Goal: Information Seeking & Learning: Learn about a topic

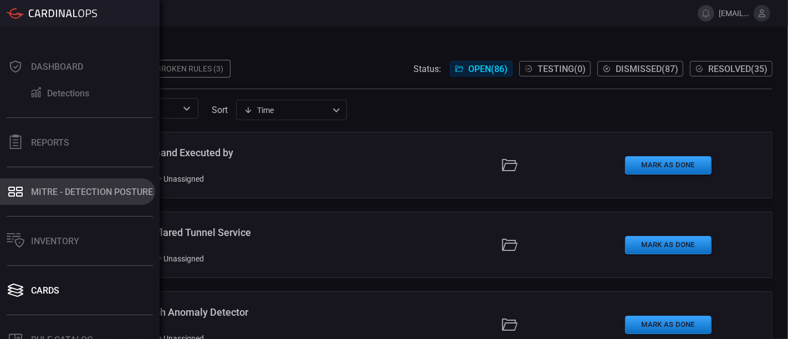
click at [68, 193] on div "MITRE - Detection Posture" at bounding box center [92, 192] width 122 height 11
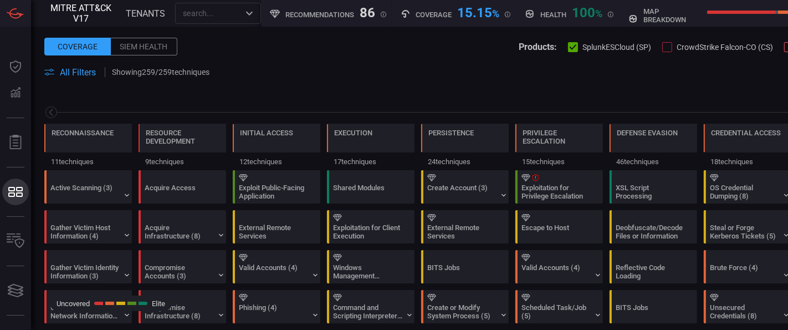
scroll to position [0, 145]
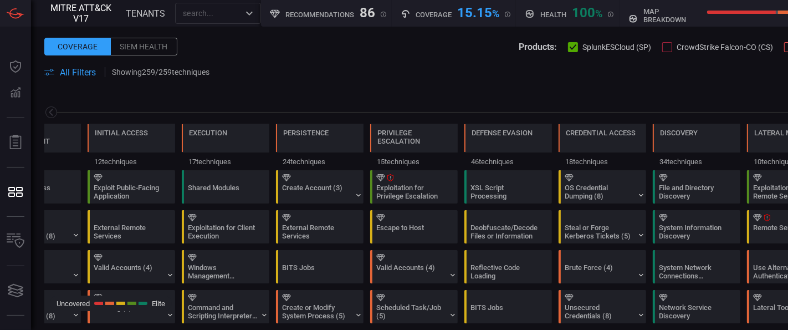
click at [89, 70] on span "All Filters" at bounding box center [78, 72] width 36 height 11
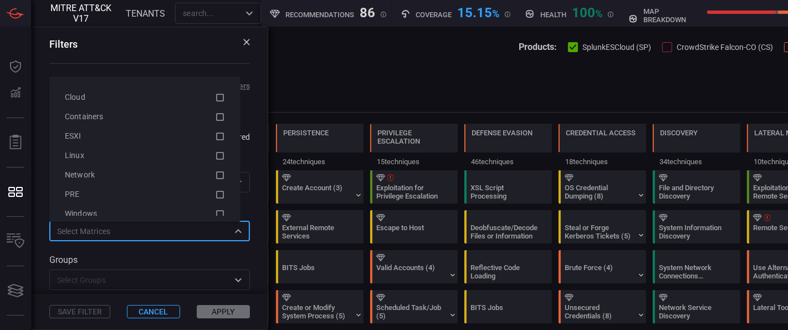
click at [135, 234] on input "text" at bounding box center [141, 231] width 176 height 14
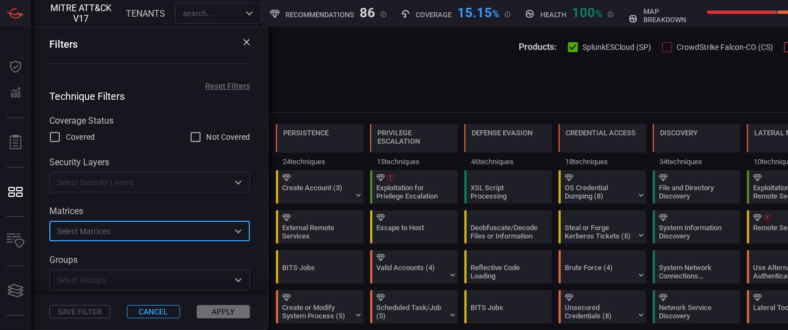
click at [135, 234] on input "text" at bounding box center [141, 231] width 176 height 14
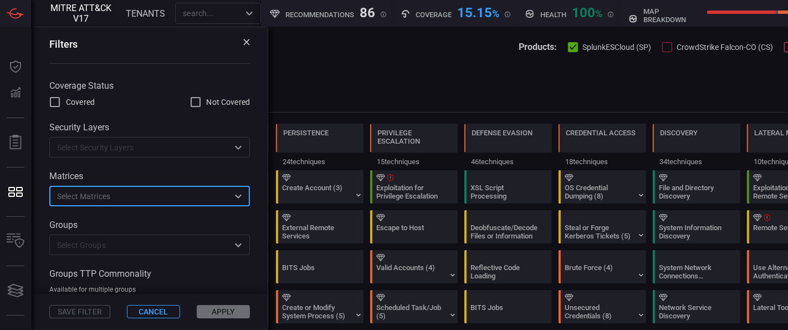
click at [131, 239] on input "text" at bounding box center [141, 245] width 176 height 14
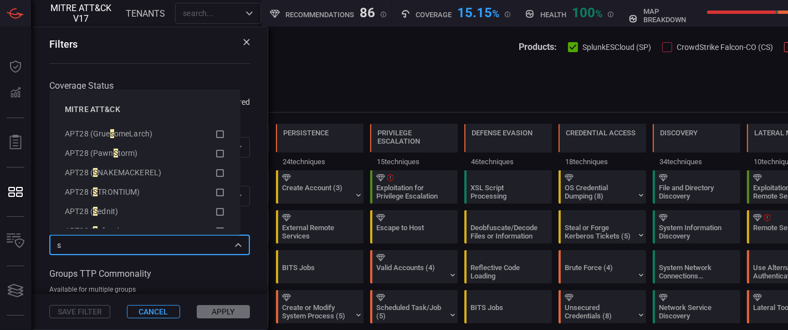
scroll to position [0, 0]
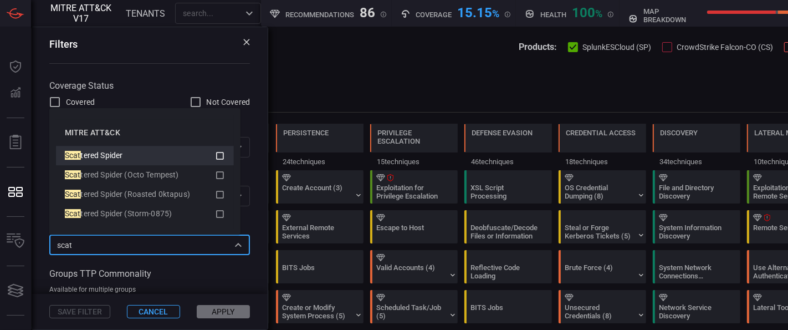
click at [159, 159] on div "Scat tered Spider" at bounding box center [137, 156] width 144 height 12
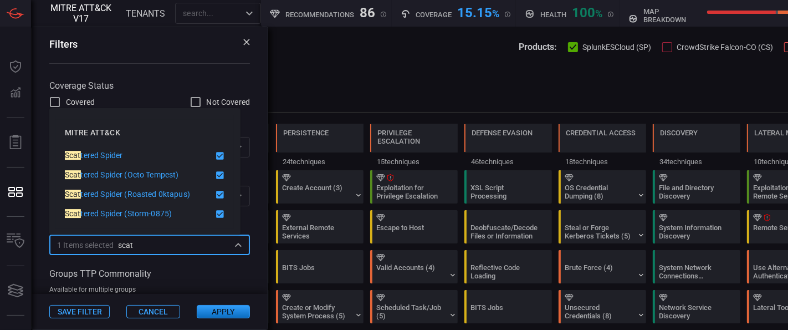
type input "scat"
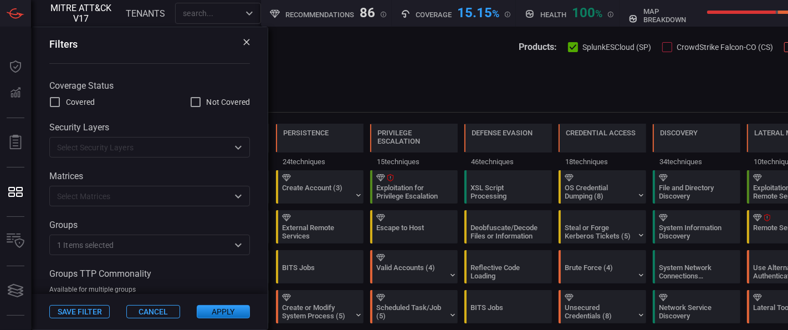
click at [214, 308] on button "Apply" at bounding box center [223, 311] width 53 height 13
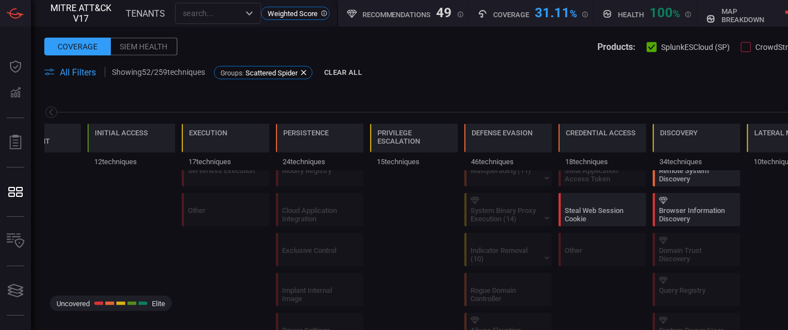
scroll to position [492, 0]
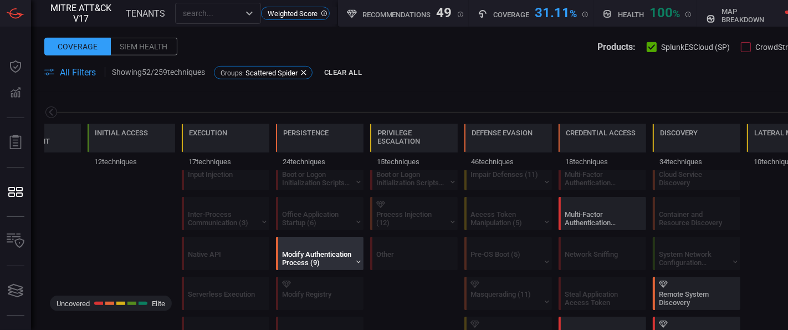
click at [320, 256] on div "Modify Authentication Process (9)" at bounding box center [316, 258] width 69 height 17
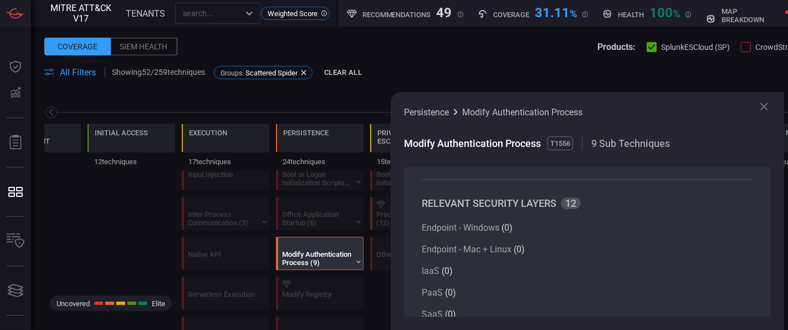
scroll to position [0, 0]
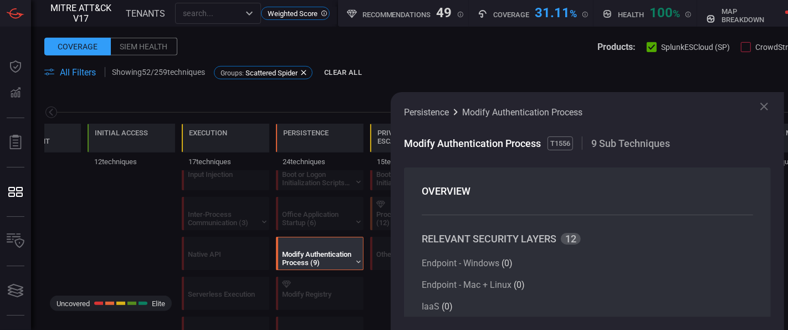
click at [563, 141] on span "T1556" at bounding box center [559, 143] width 25 height 14
copy span "T1556"
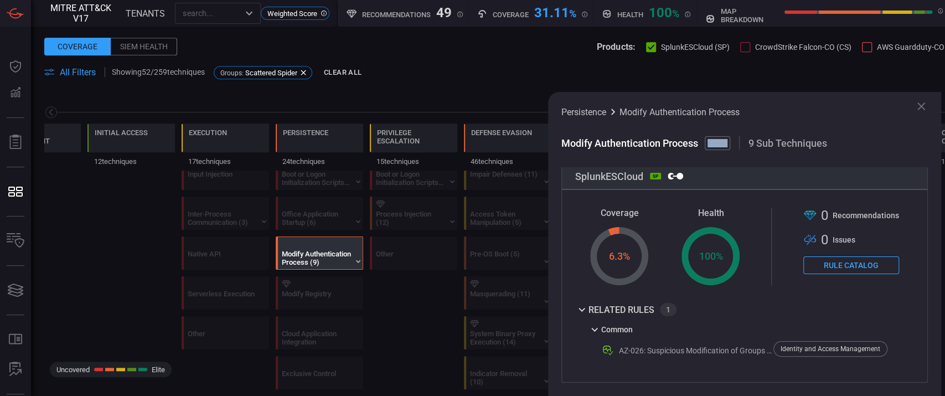
scroll to position [382, 0]
